Goal: Transaction & Acquisition: Purchase product/service

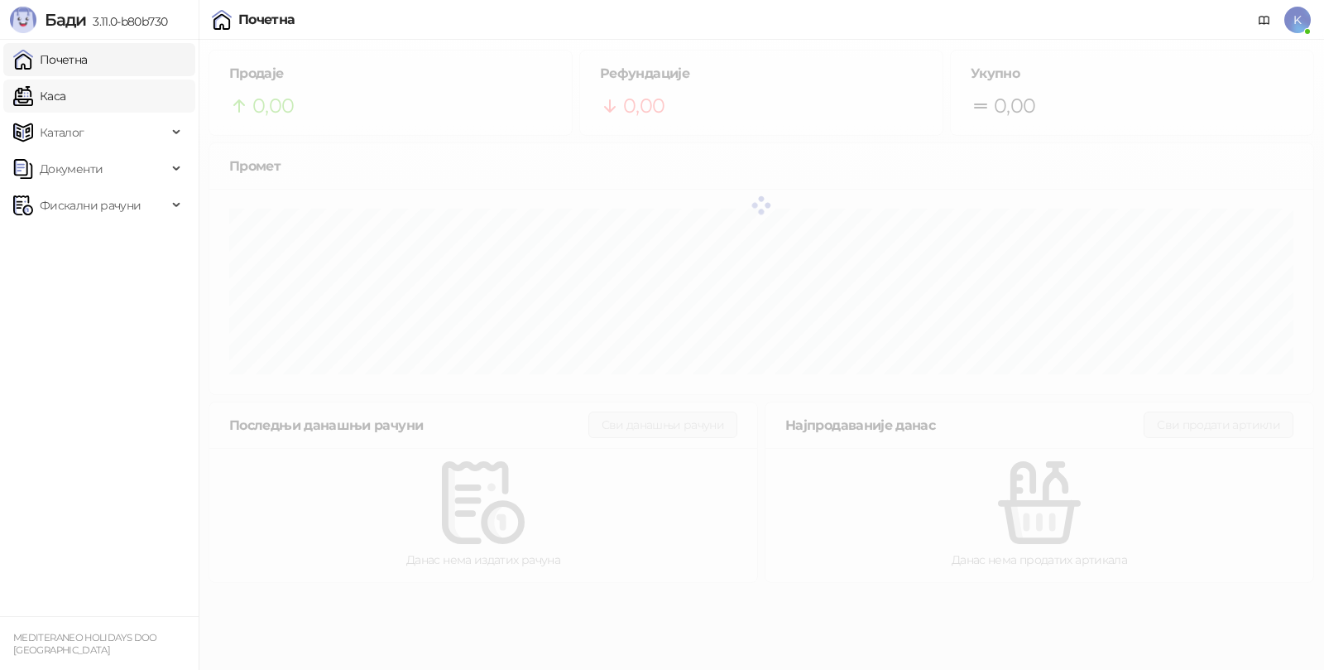
click at [65, 94] on link "Каса" at bounding box center [39, 95] width 52 height 33
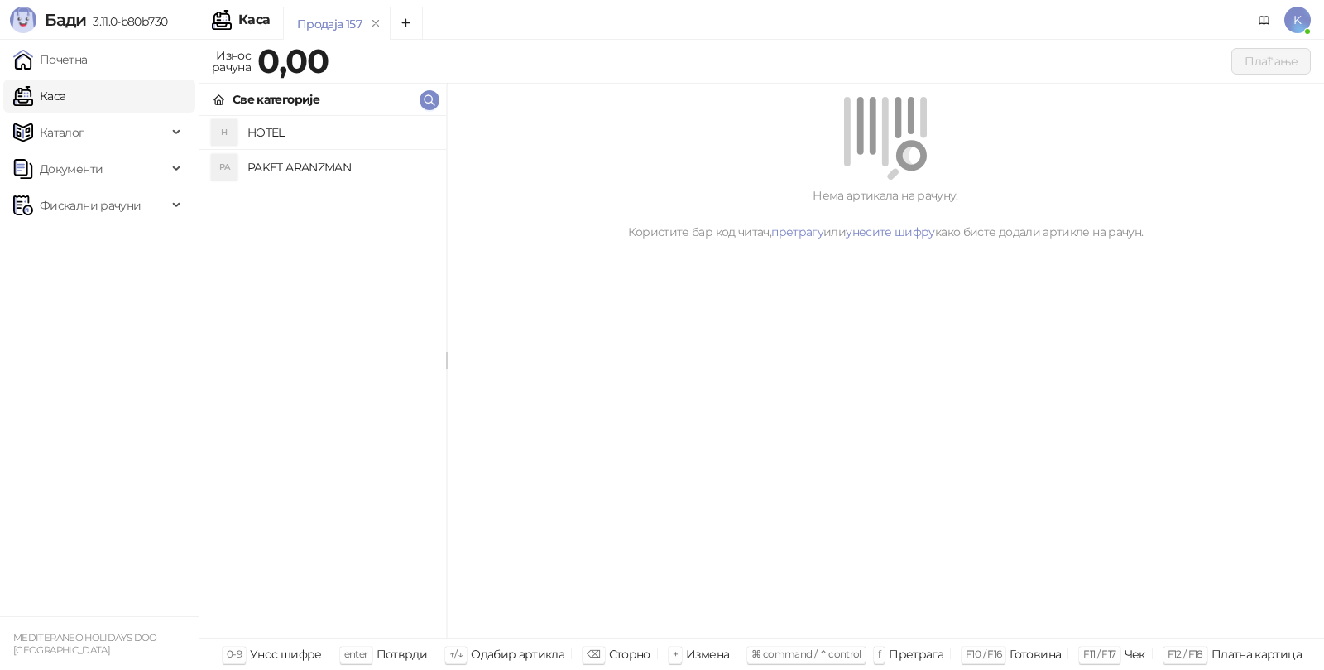
click at [271, 166] on h4 "PAKET ARANZMAN" at bounding box center [340, 167] width 185 height 26
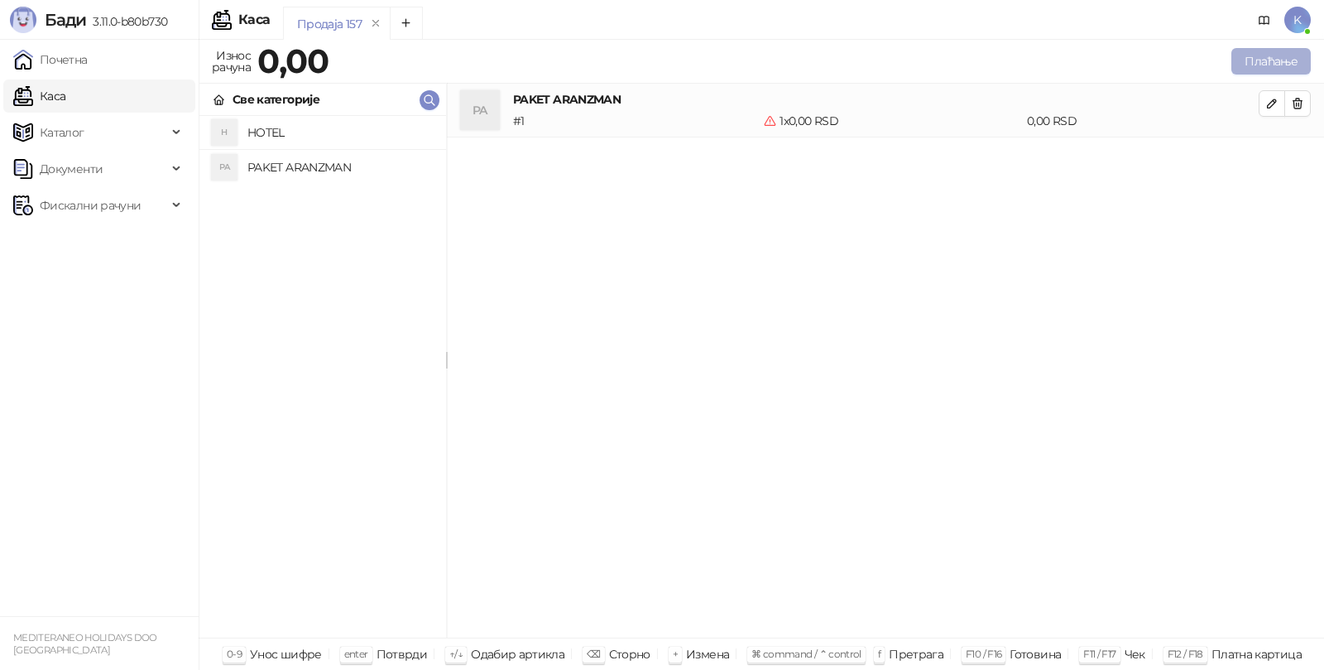
click at [1257, 60] on button "Плаћање" at bounding box center [1271, 61] width 79 height 26
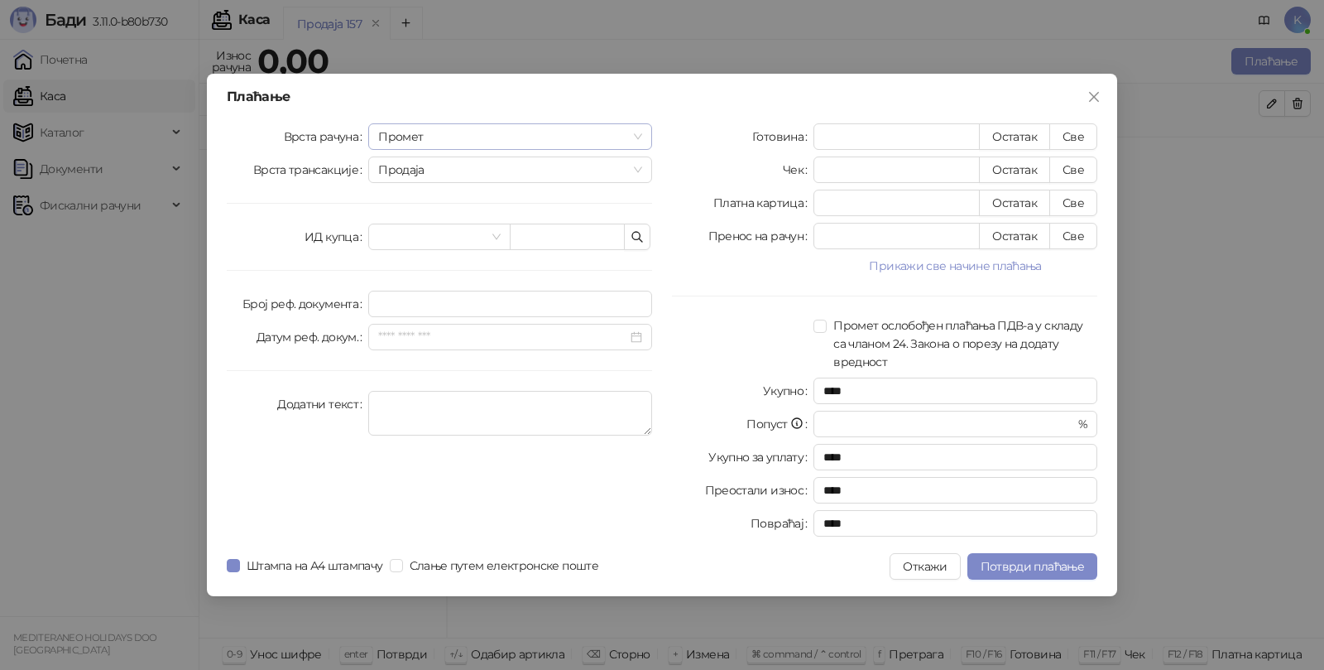
click at [437, 137] on span "Промет" at bounding box center [510, 136] width 264 height 25
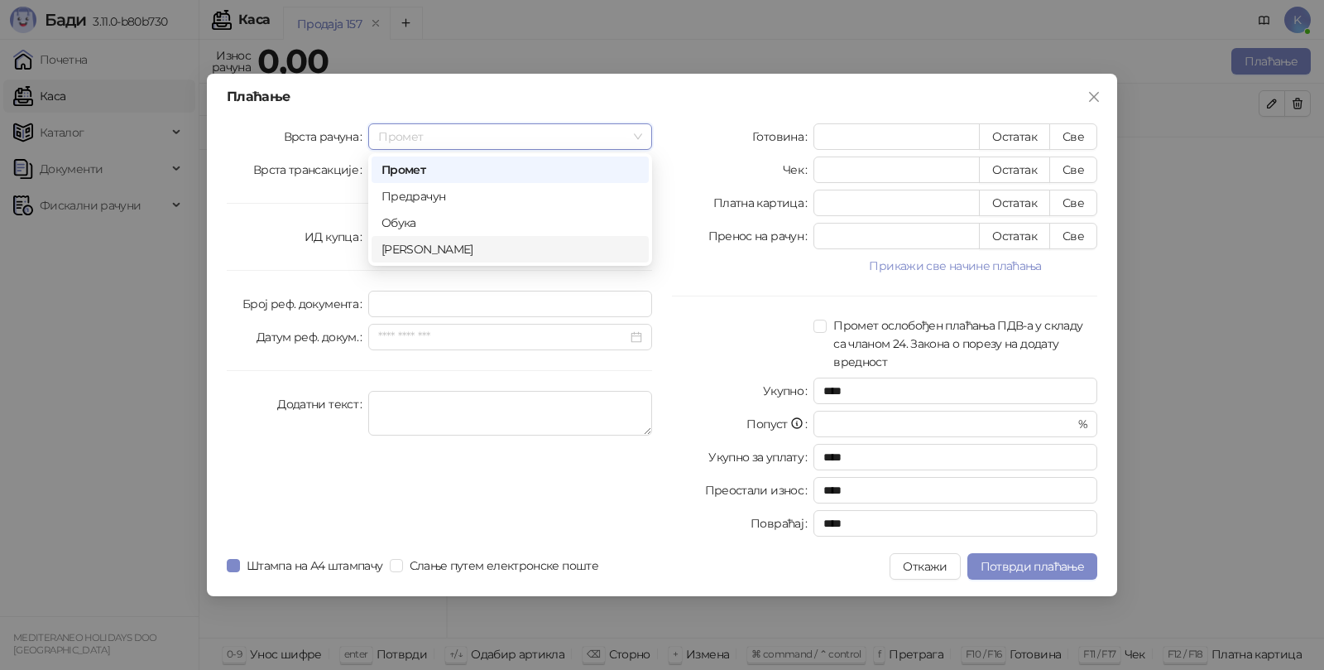
click at [410, 245] on div "[PERSON_NAME]" at bounding box center [510, 249] width 257 height 18
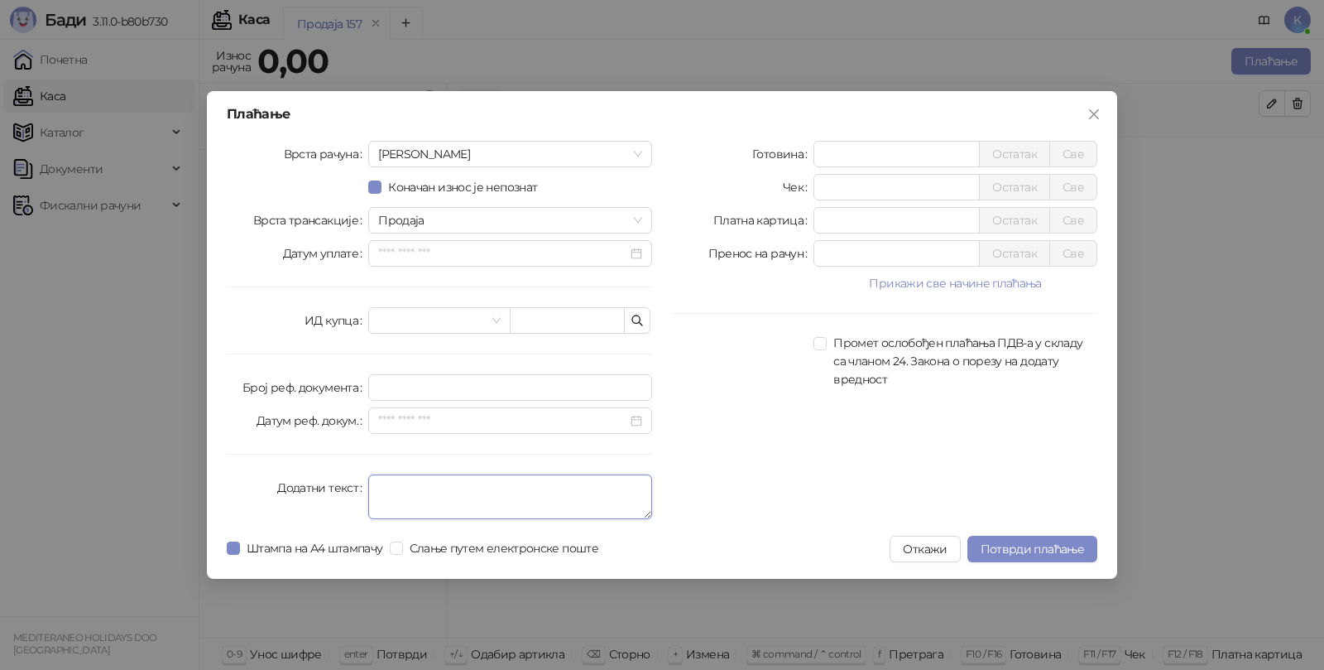
click at [405, 489] on textarea "Додатни текст" at bounding box center [510, 496] width 284 height 45
type textarea "*********"
click at [848, 221] on input "*" at bounding box center [897, 220] width 165 height 25
type input "******"
click at [1014, 551] on span "Потврди плаћање" at bounding box center [1032, 548] width 103 height 15
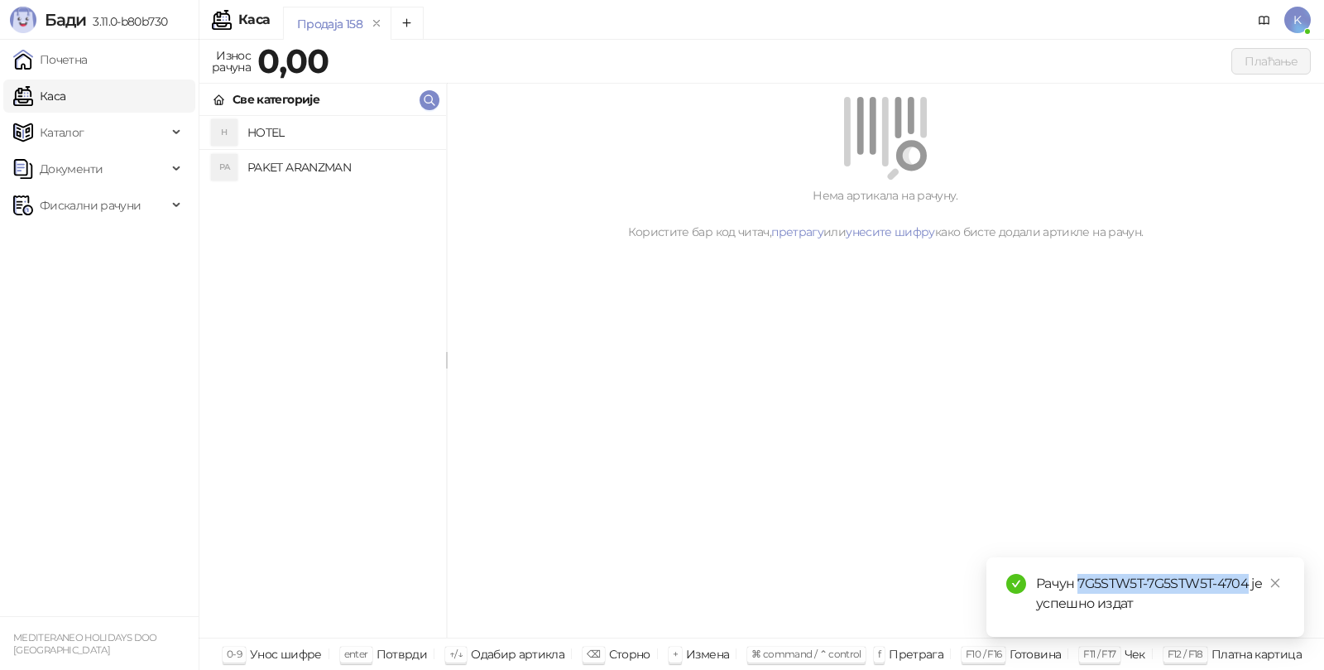
drag, startPoint x: 1081, startPoint y: 583, endPoint x: 1248, endPoint y: 583, distance: 167.2
click at [1248, 583] on div "Рачун 7G5STW5T-7G5STW5T-4704 је успешно издат" at bounding box center [1160, 594] width 248 height 40
copy div "7G5STW5T-7G5STW5T-4704"
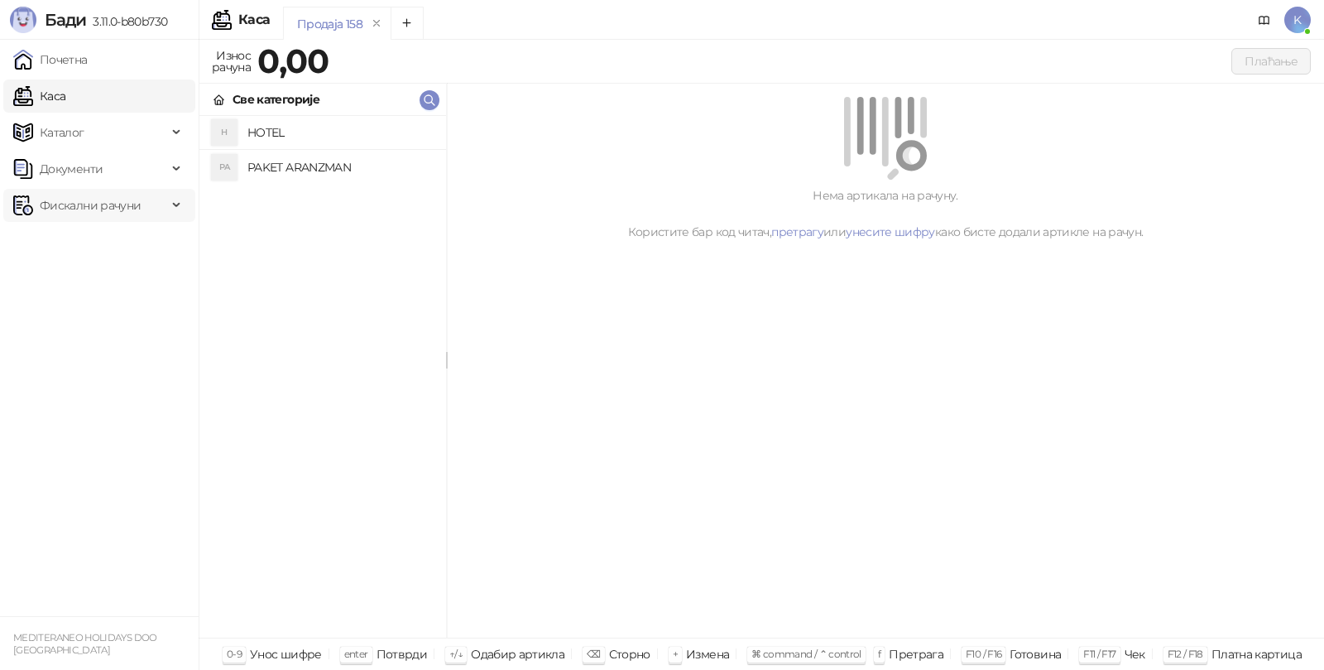
click at [105, 206] on span "Фискални рачуни" at bounding box center [90, 205] width 101 height 33
click at [99, 244] on link "Издати рачуни" at bounding box center [75, 241] width 111 height 33
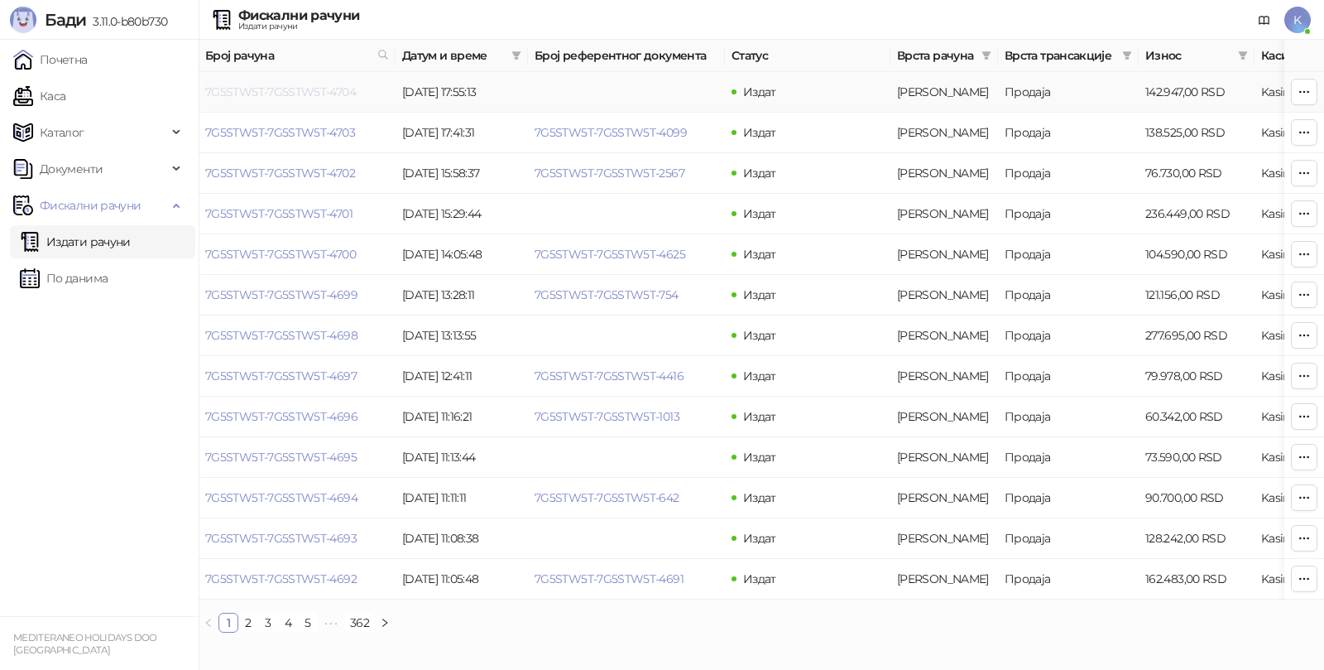
click at [296, 85] on link "7G5STW5T-7G5STW5T-4704" at bounding box center [280, 91] width 151 height 15
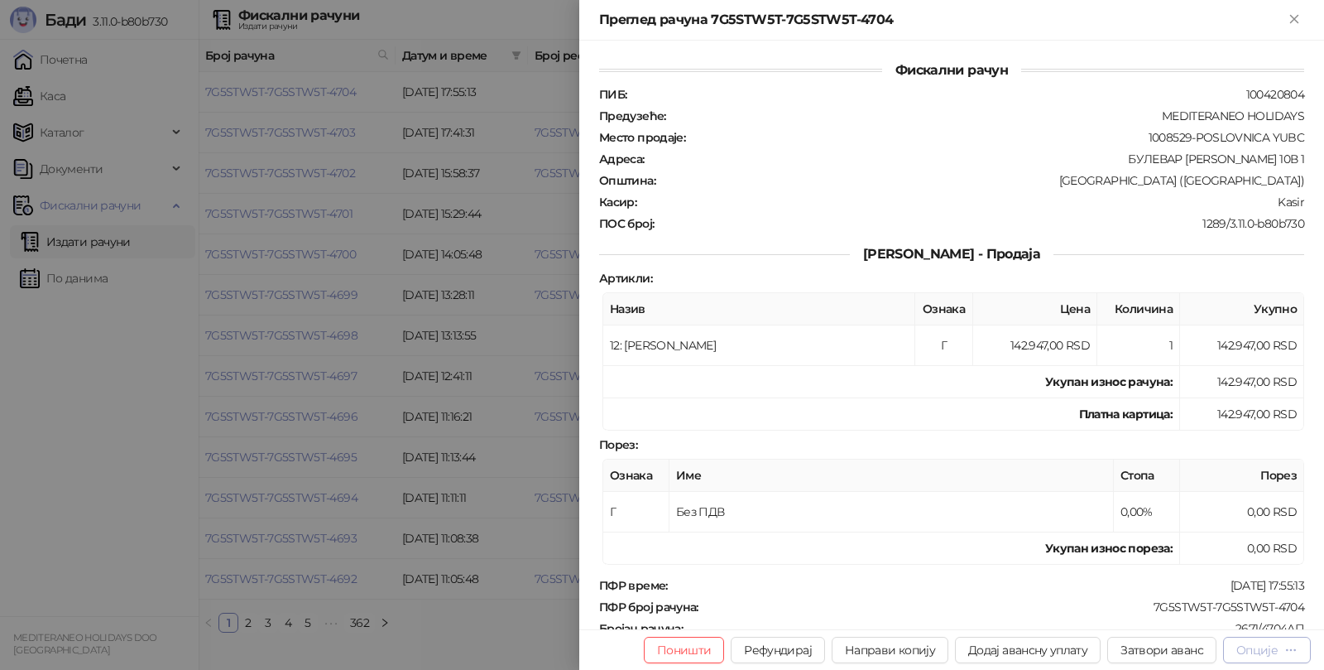
click at [1269, 653] on div "Опције" at bounding box center [1257, 649] width 41 height 15
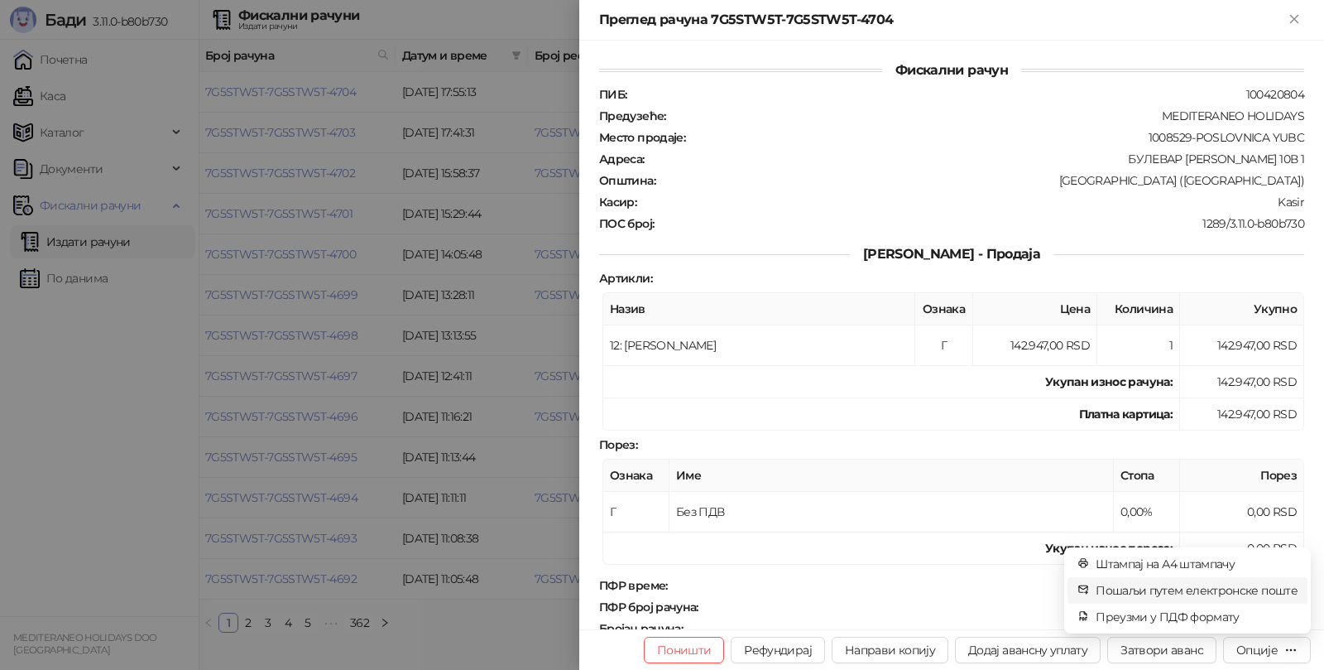
click at [1180, 593] on span "Пошаљи путем електронске поште" at bounding box center [1197, 590] width 202 height 18
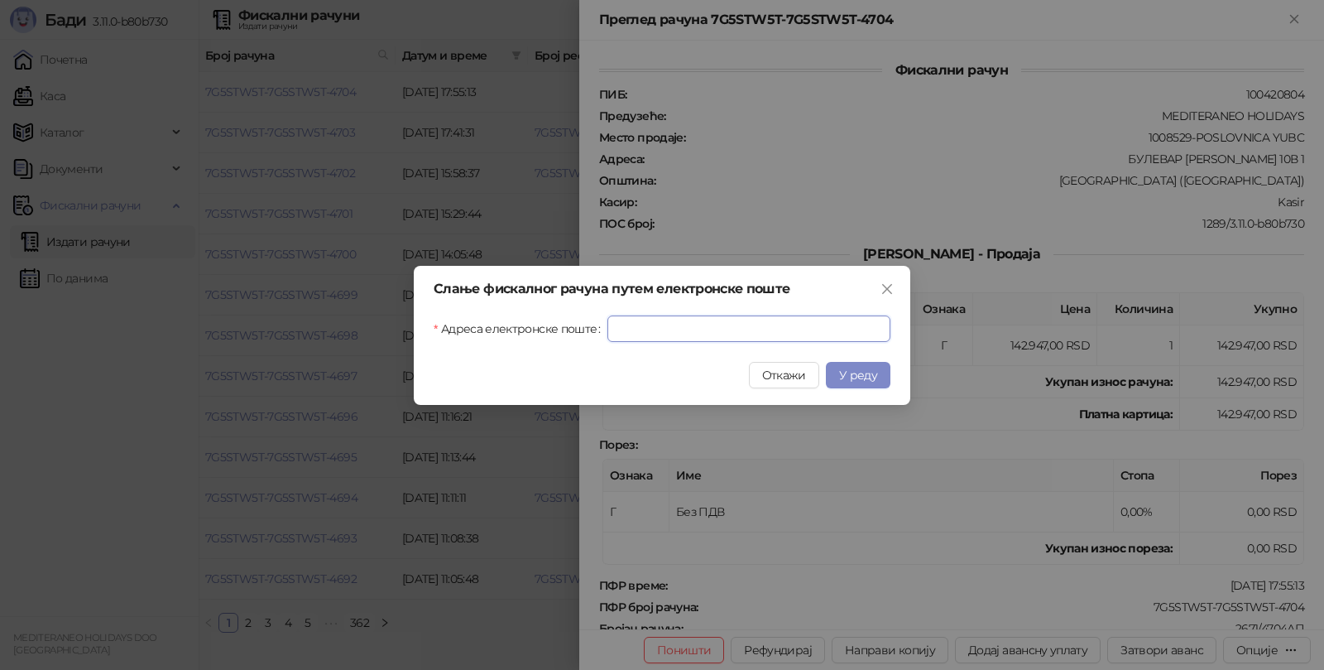
drag, startPoint x: 659, startPoint y: 329, endPoint x: 839, endPoint y: 358, distance: 182.8
click at [659, 328] on input "Адреса електронске поште" at bounding box center [749, 328] width 283 height 26
paste input "**********"
type input "**********"
click at [872, 381] on span "У реду" at bounding box center [858, 375] width 38 height 15
